Goal: Transaction & Acquisition: Purchase product/service

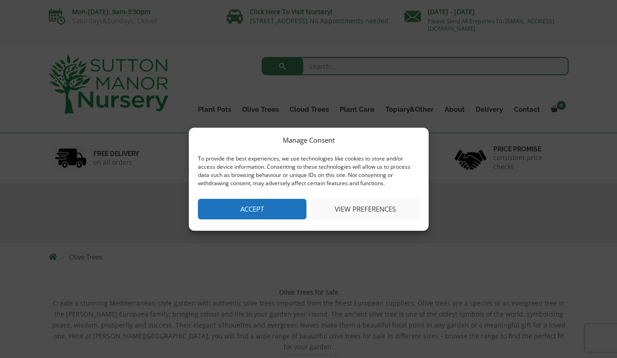
click at [248, 208] on button "Accept" at bounding box center [252, 209] width 109 height 21
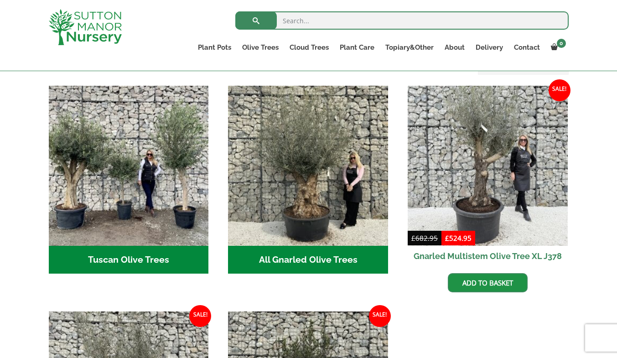
scroll to position [325, 0]
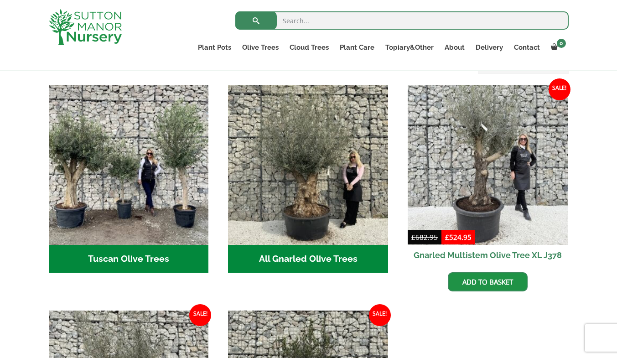
click at [299, 215] on img "Visit product category All Gnarled Olive Trees" at bounding box center [308, 165] width 160 height 160
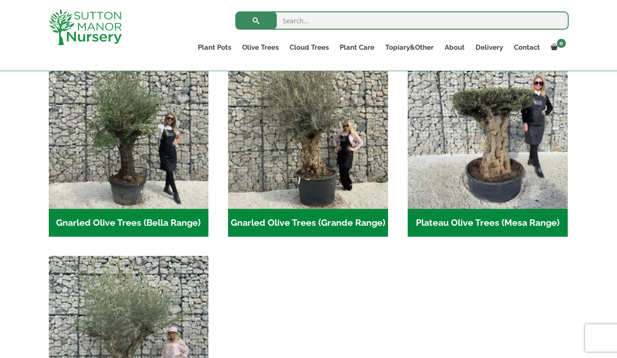
scroll to position [219, 0]
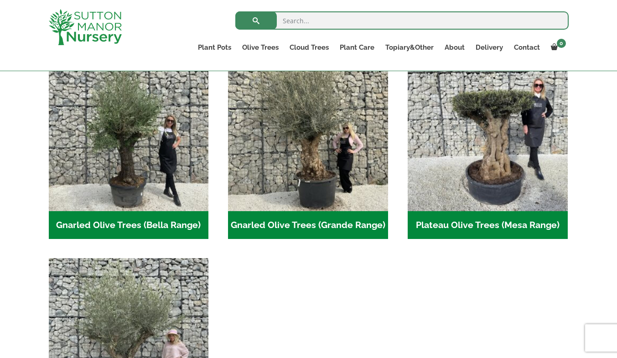
click at [315, 155] on img "Visit product category Gnarled Olive Trees (Grande Range)" at bounding box center [308, 131] width 160 height 160
